Goal: Transaction & Acquisition: Purchase product/service

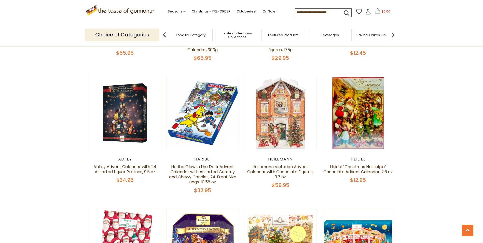
scroll to position [535, 0]
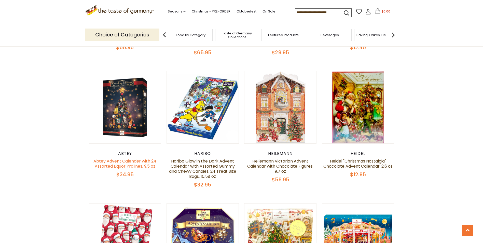
click at [122, 158] on link "Abtey Advent Calender with 24 Assorted Liquor Pralines, 9.5 oz" at bounding box center [124, 163] width 63 height 11
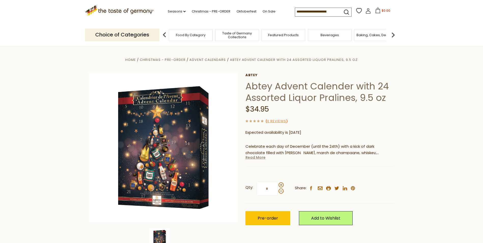
click at [257, 159] on link "Read More" at bounding box center [255, 157] width 20 height 5
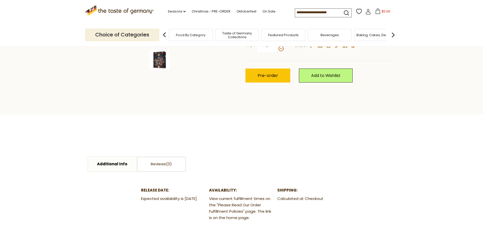
scroll to position [229, 0]
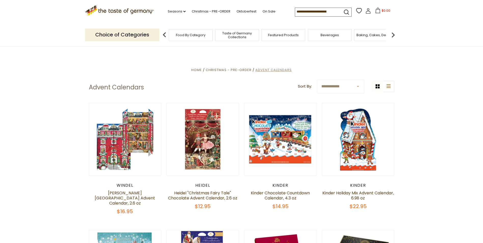
click at [275, 70] on span "Advent Calendars" at bounding box center [273, 69] width 36 height 5
